Goal: Transaction & Acquisition: Download file/media

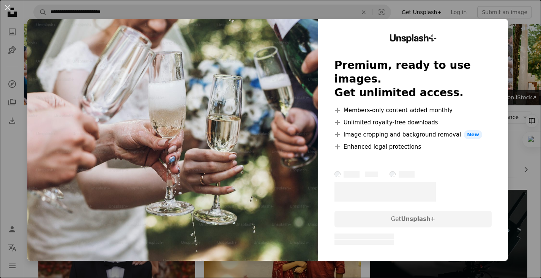
scroll to position [608, 0]
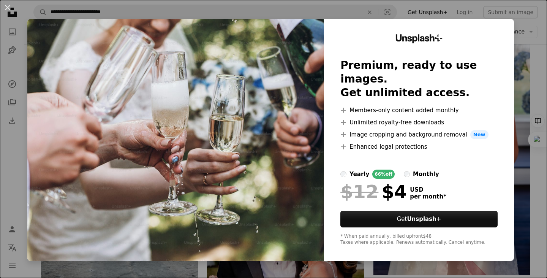
click at [378, 5] on div "An X shape Unsplash+ Premium, ready to use images. Get unlimited access. A plus…" at bounding box center [273, 139] width 547 height 278
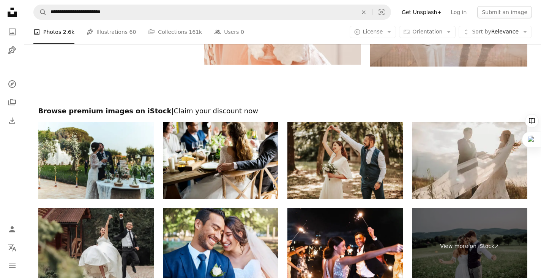
scroll to position [1565, 0]
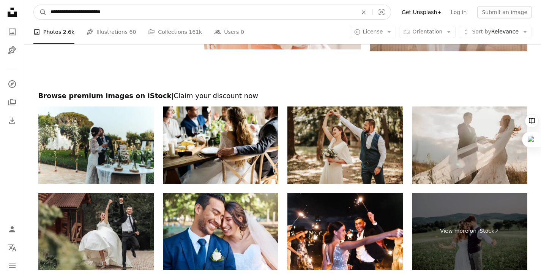
click at [164, 16] on input "**********" at bounding box center [201, 12] width 309 height 14
type input "*"
type input "**********"
click at [34, 5] on button "A magnifying glass" at bounding box center [40, 12] width 13 height 14
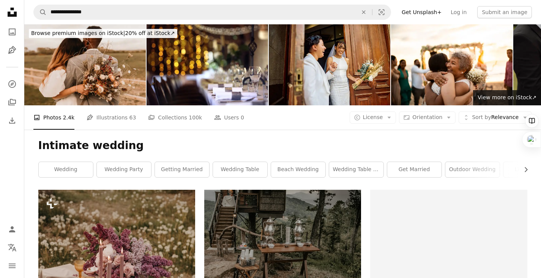
click at [265, 138] on div "Intimate wedding Chevron right wedding wedding party getting married wedding ta…" at bounding box center [283, 160] width 508 height 60
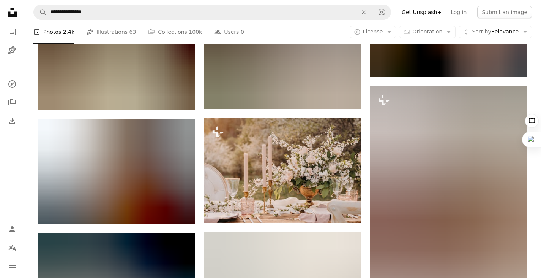
scroll to position [790, 0]
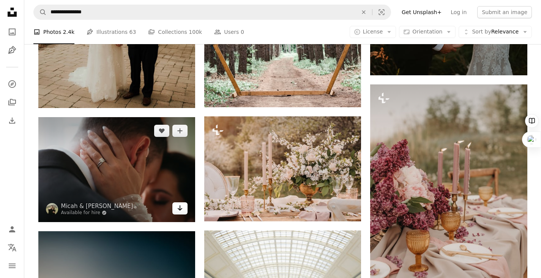
click at [179, 210] on icon "Arrow pointing down" at bounding box center [180, 207] width 6 height 9
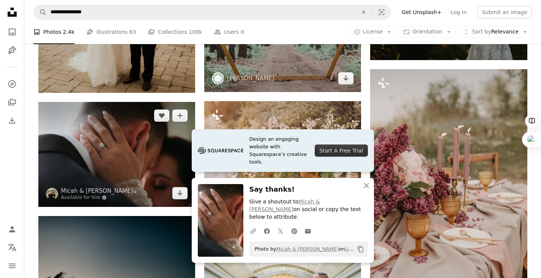
scroll to position [851, 0]
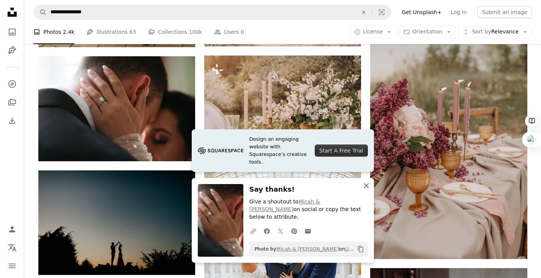
click at [367, 188] on button "An X shape Close" at bounding box center [366, 185] width 15 height 15
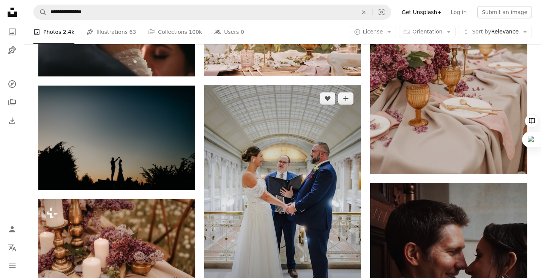
scroll to position [942, 0]
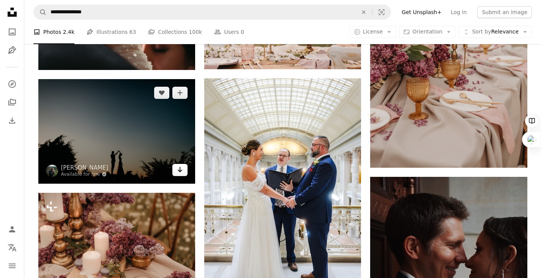
click at [174, 171] on link "Arrow pointing down" at bounding box center [179, 170] width 15 height 12
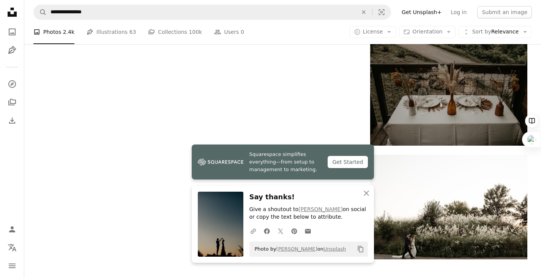
scroll to position [1337, 0]
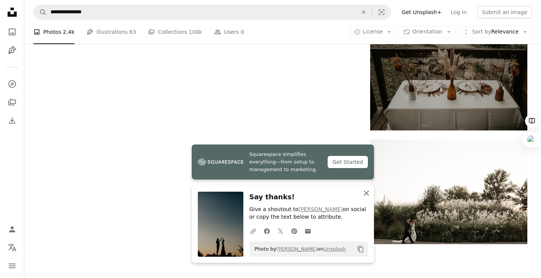
click at [364, 194] on icon "An X shape" at bounding box center [366, 192] width 9 height 9
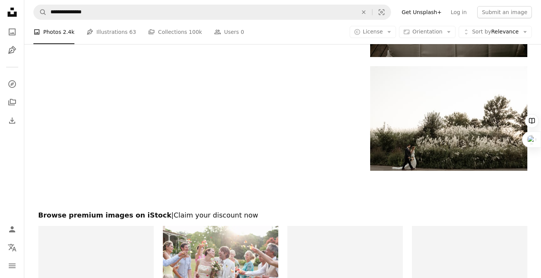
scroll to position [1429, 0]
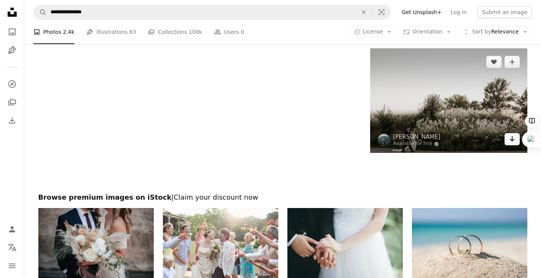
click at [509, 141] on link "Arrow pointing down" at bounding box center [512, 139] width 15 height 12
